Goal: Transaction & Acquisition: Purchase product/service

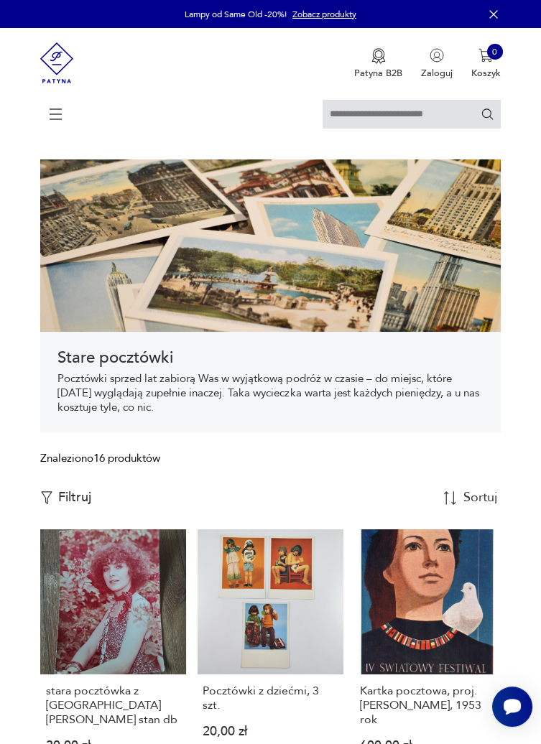
click at [62, 124] on icon at bounding box center [56, 114] width 50 height 50
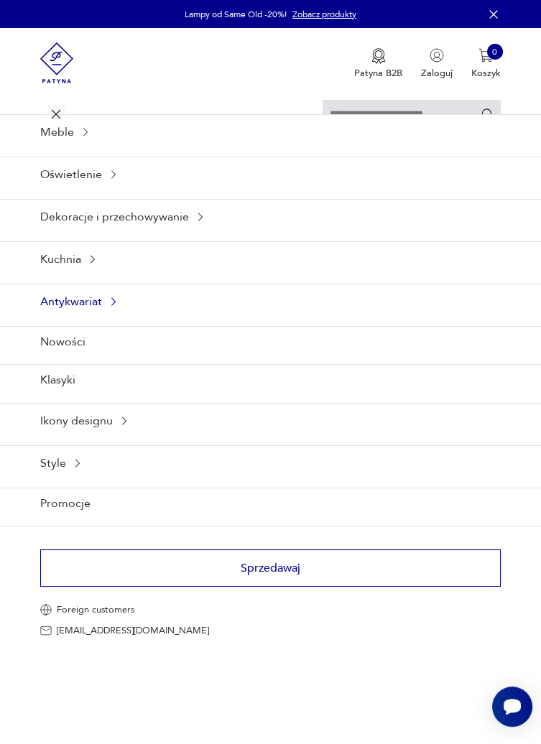
click at [59, 304] on div "Antykwariat" at bounding box center [270, 301] width 541 height 35
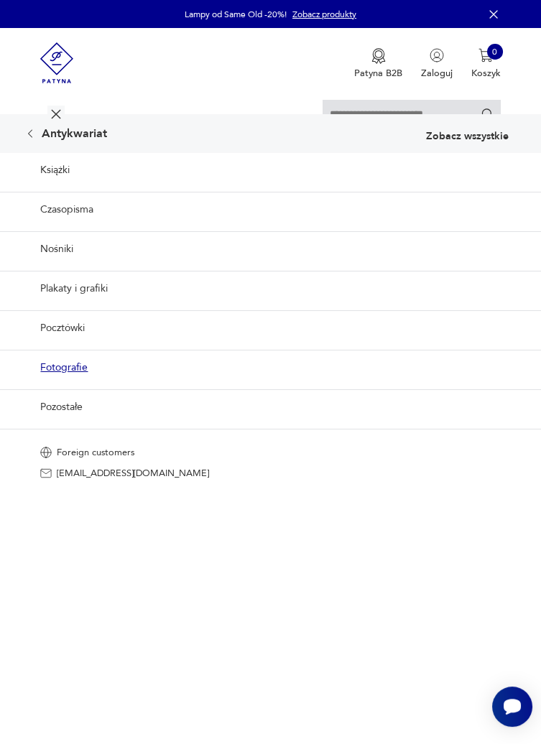
click at [60, 375] on link "Fotografie" at bounding box center [270, 367] width 541 height 35
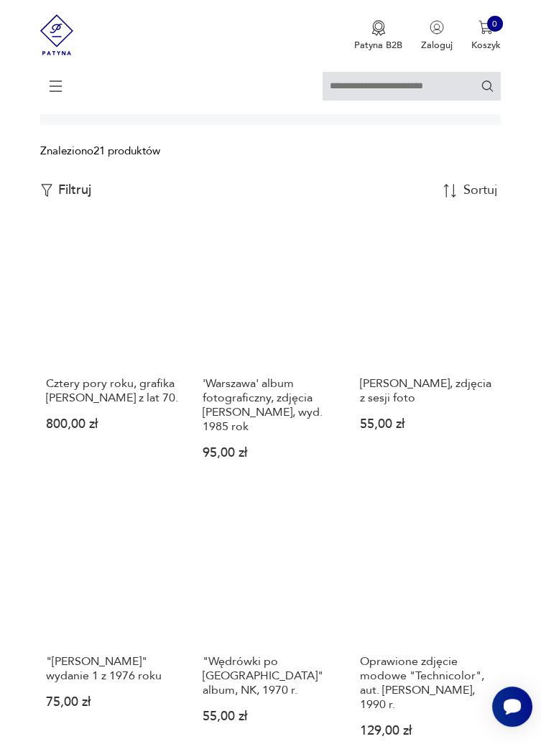
scroll to position [284, 0]
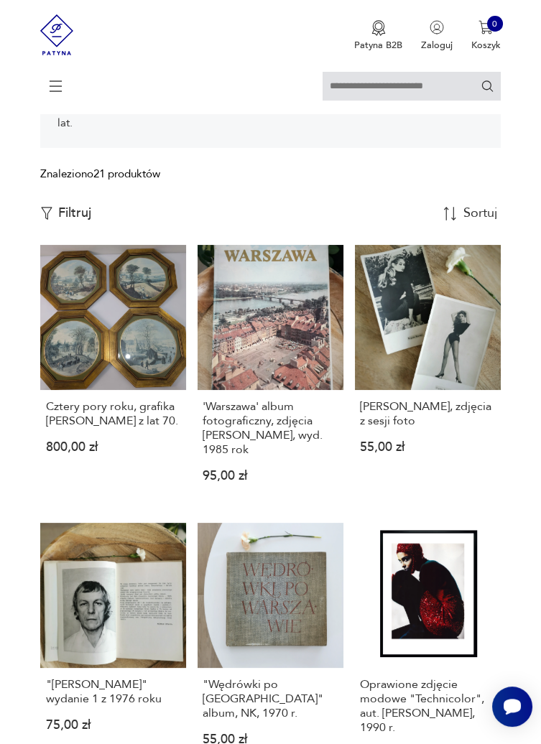
click at [53, 85] on icon at bounding box center [56, 86] width 50 height 50
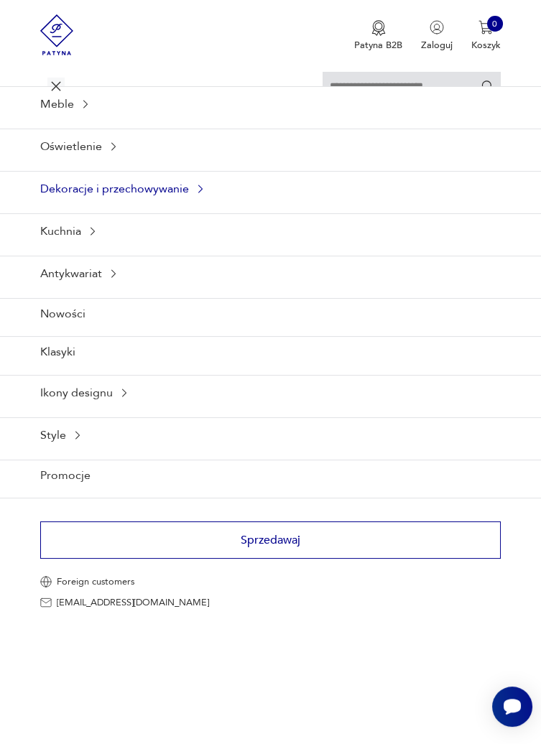
click at [71, 195] on div "Dekoracje i przechowywanie" at bounding box center [270, 188] width 541 height 35
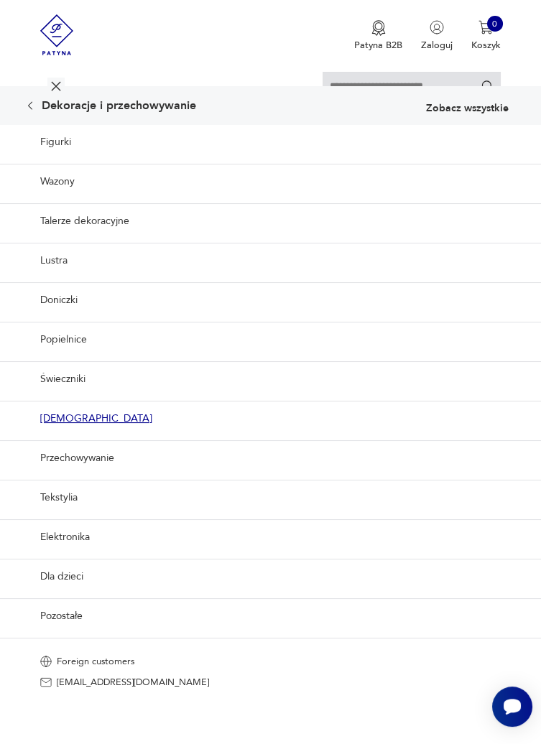
click at [55, 417] on link "[DEMOGRAPHIC_DATA]" at bounding box center [270, 418] width 541 height 35
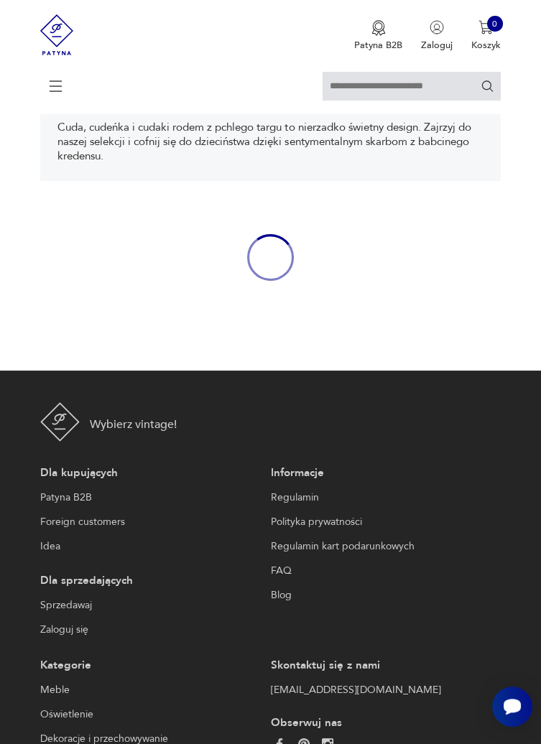
scroll to position [247, 0]
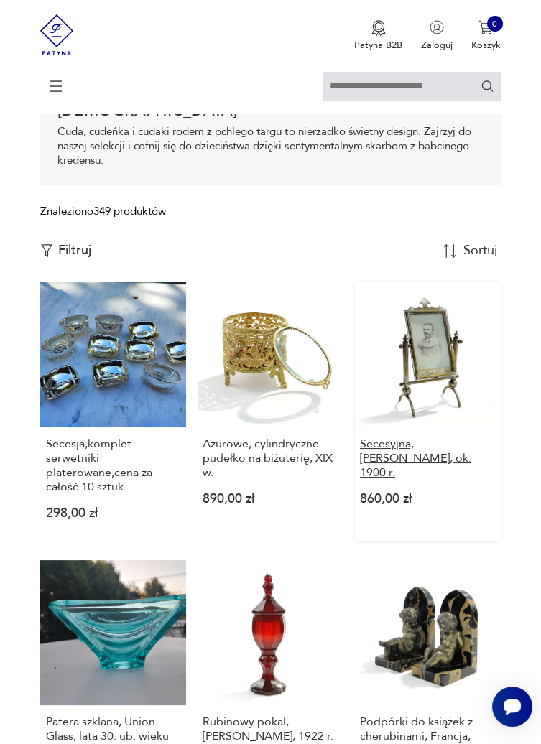
click at [379, 454] on h3 "Secesyjna, [PERSON_NAME], ok. 1900 r." at bounding box center [427, 457] width 135 height 43
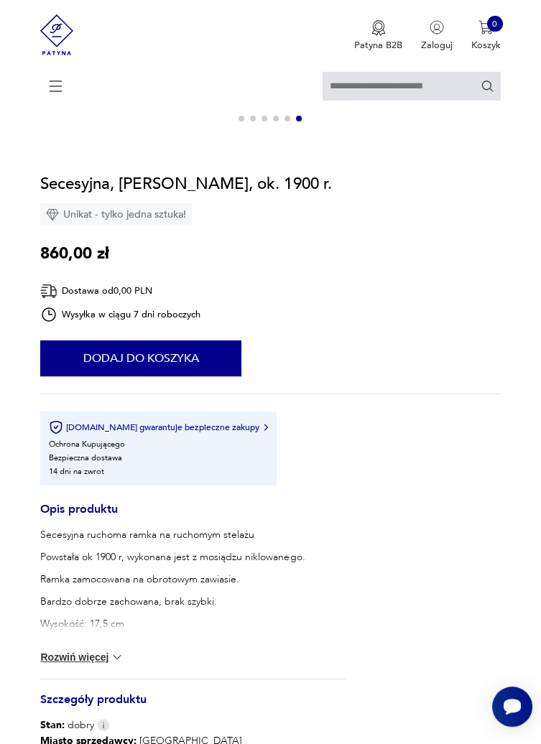
scroll to position [485, 0]
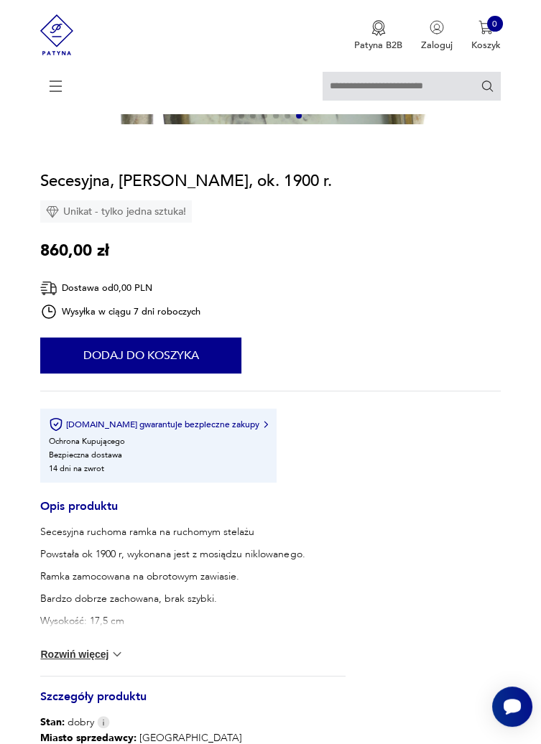
click at [70, 657] on button "Rozwiń więcej" at bounding box center [81, 654] width 83 height 14
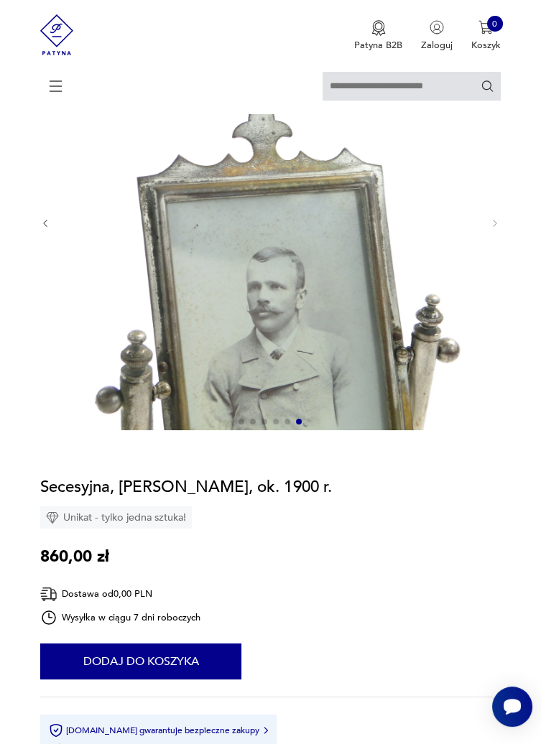
scroll to position [0, 0]
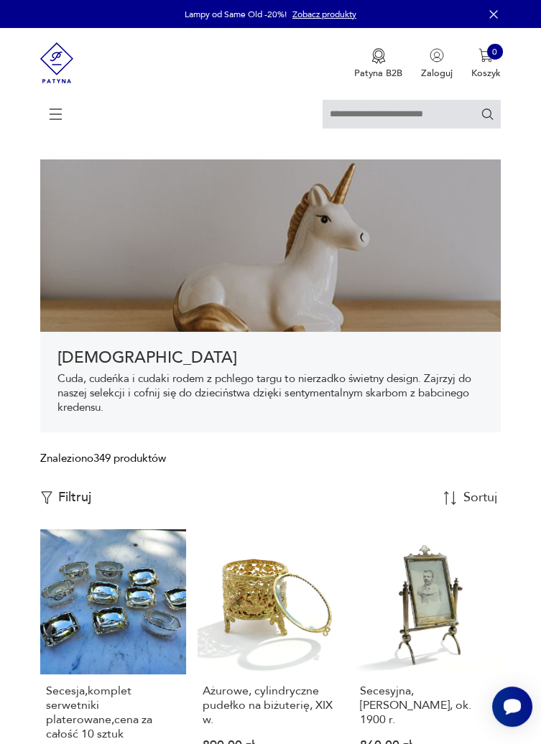
click at [356, 115] on input "text" at bounding box center [411, 114] width 178 height 29
type input "*****"
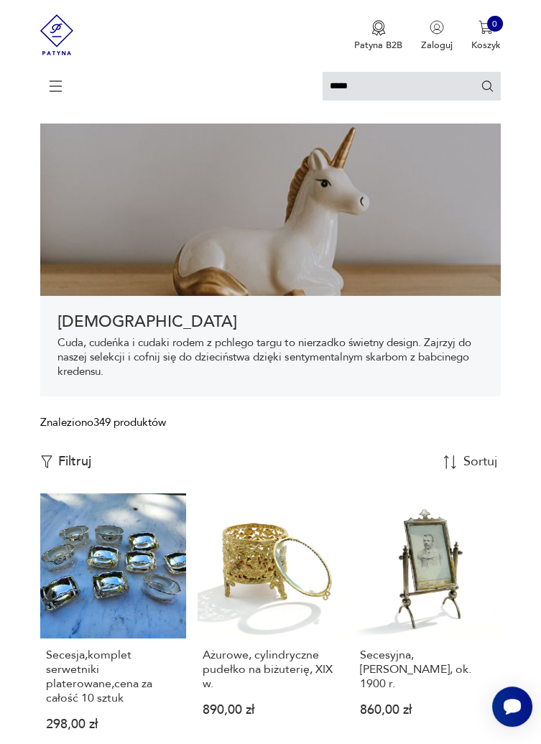
scroll to position [35, 0]
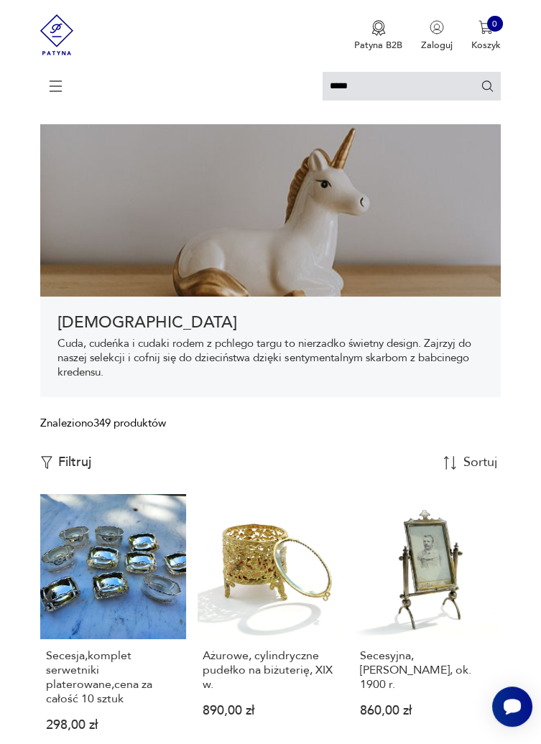
click at [488, 88] on icon "Szukaj" at bounding box center [486, 85] width 11 height 11
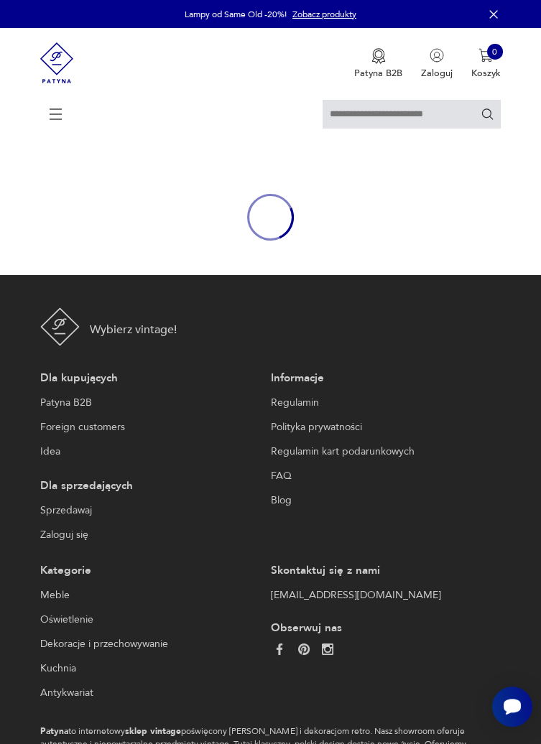
type input "*****"
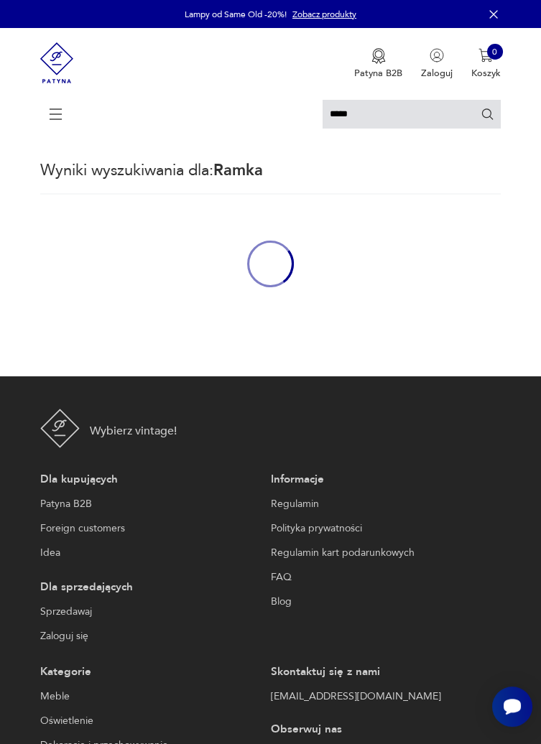
scroll to position [14, 0]
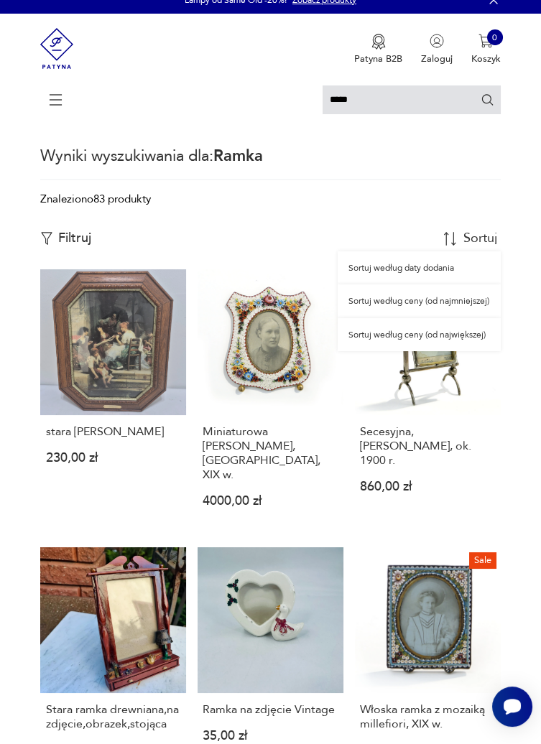
click at [388, 306] on div "Sortuj według ceny (od najmniejszej)" at bounding box center [418, 300] width 162 height 33
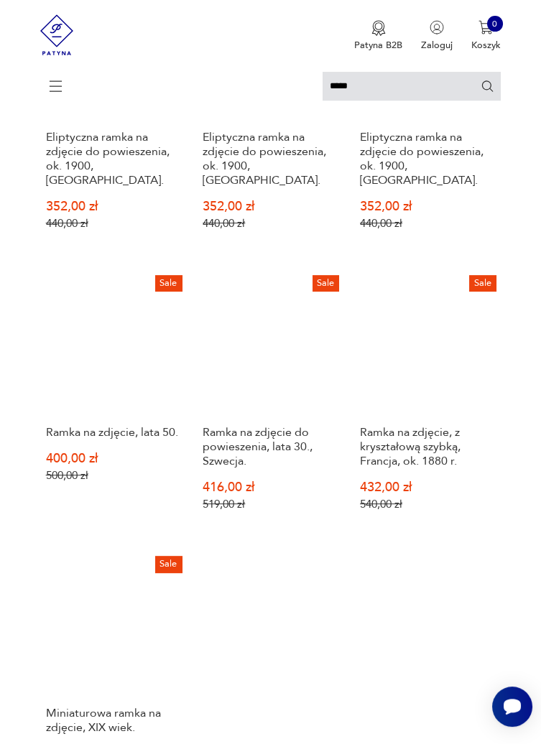
scroll to position [1088, 0]
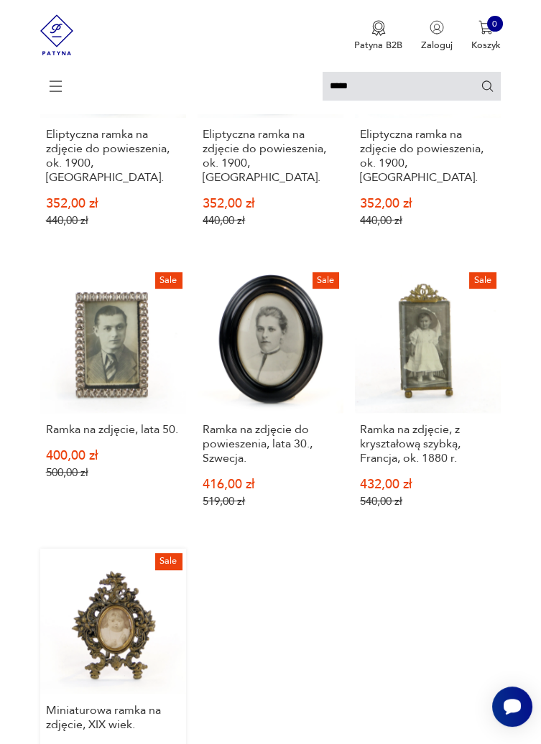
click at [125, 561] on link "Sale Miniaturowa ramka na zdjęcie, XIX wiek. 440,00 zł 550,00 zł" at bounding box center [113, 672] width 146 height 248
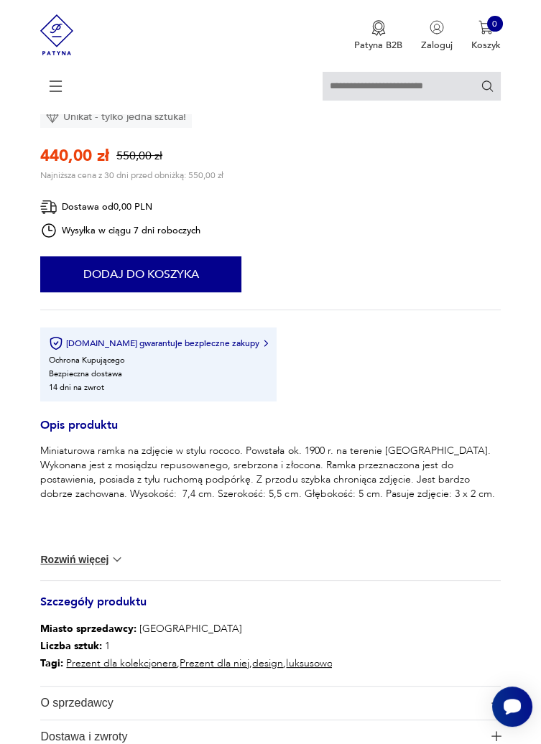
scroll to position [480, 0]
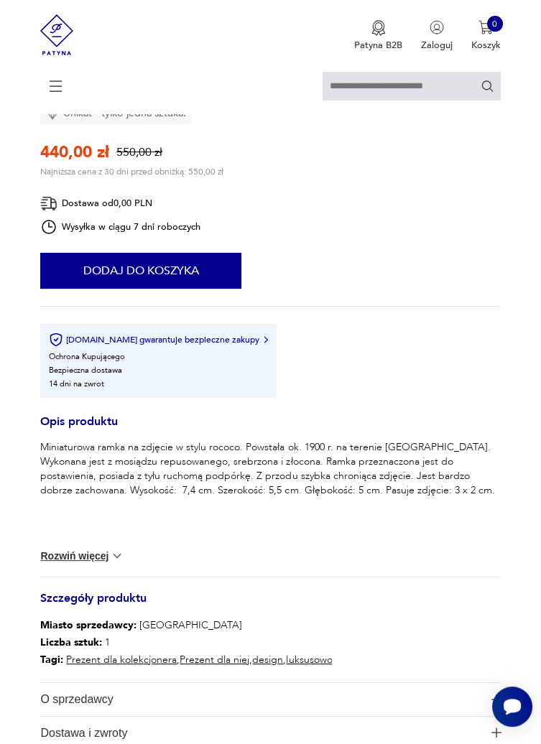
type input "*****"
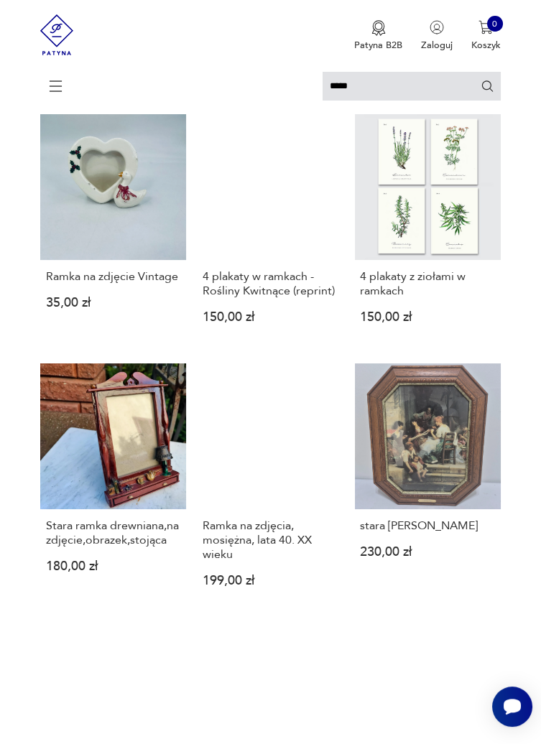
scroll to position [153, 0]
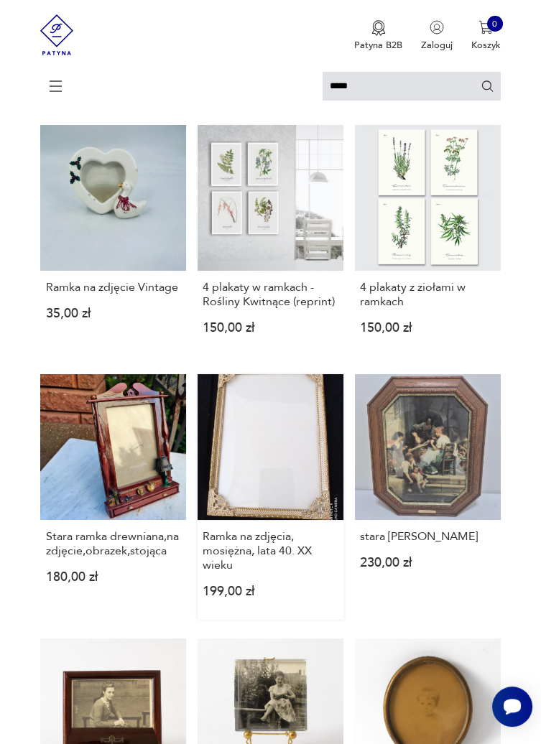
click at [218, 474] on link "Ramka na zdjęcia, mosiężna, lata 40. XX wieku 199,00 zł" at bounding box center [270, 496] width 146 height 245
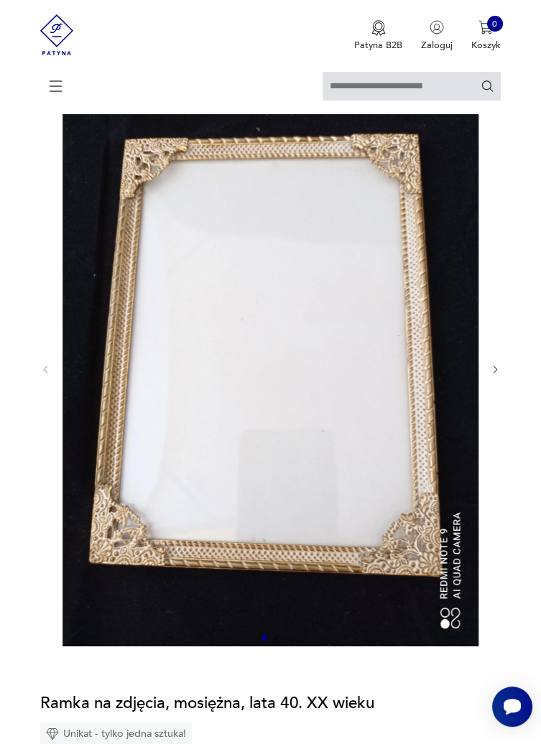
type input "*****"
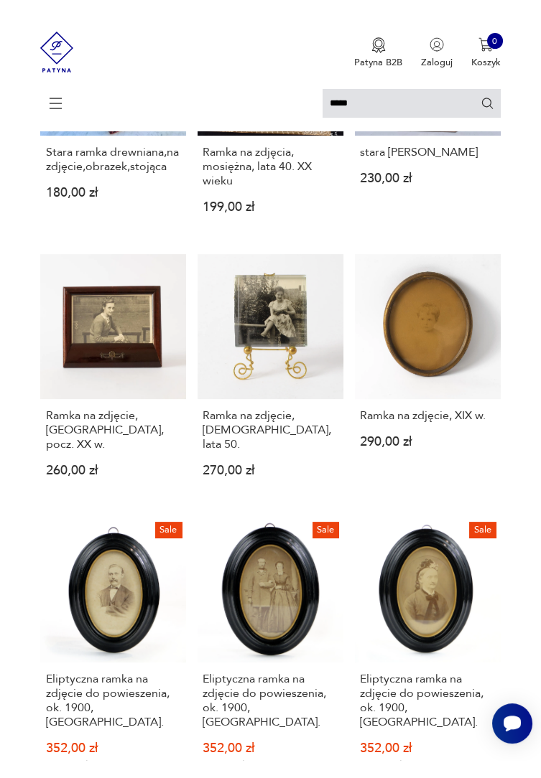
scroll to position [559, 0]
